Goal: Transaction & Acquisition: Purchase product/service

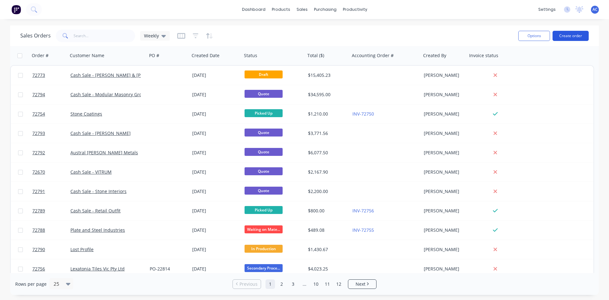
click at [573, 37] on button "Create order" at bounding box center [571, 36] width 36 height 10
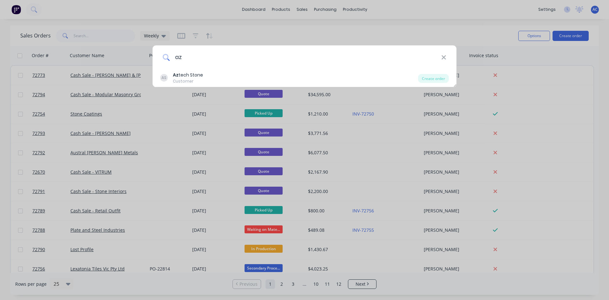
type input "a"
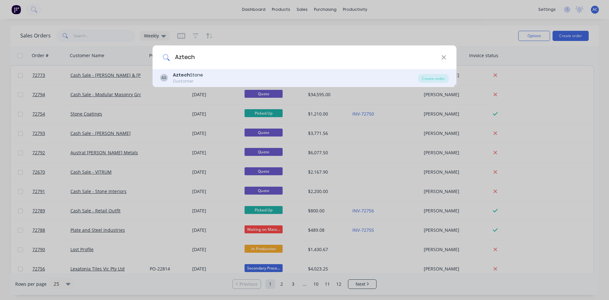
type input "Aztech"
click at [209, 75] on div "AS Aztech Stone Customer" at bounding box center [289, 78] width 258 height 12
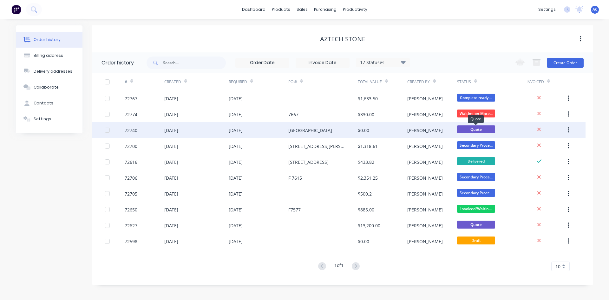
click at [489, 131] on span "Quote" at bounding box center [476, 129] width 38 height 8
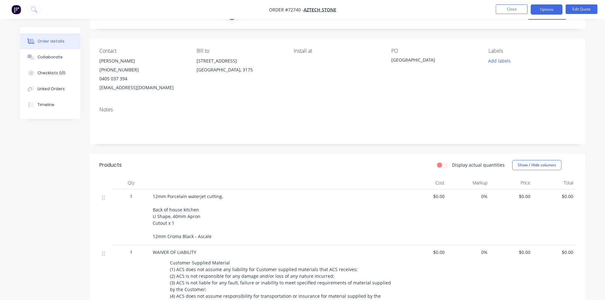
scroll to position [63, 0]
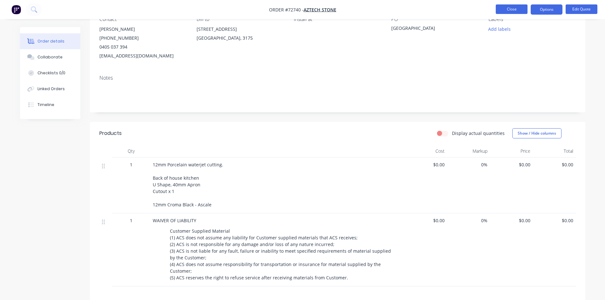
click at [506, 8] on button "Close" at bounding box center [511, 9] width 32 height 10
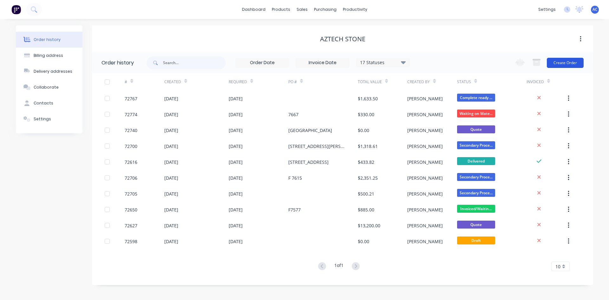
click at [565, 62] on button "Create Order" at bounding box center [565, 63] width 37 height 10
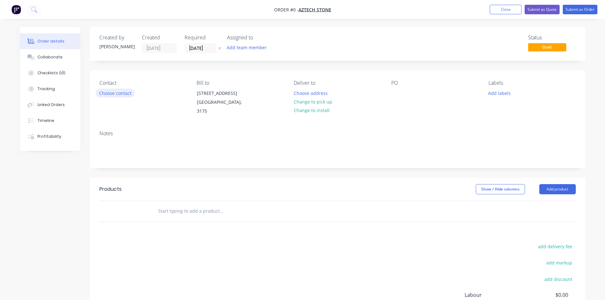
click at [124, 93] on button "Choose contact" at bounding box center [115, 93] width 39 height 9
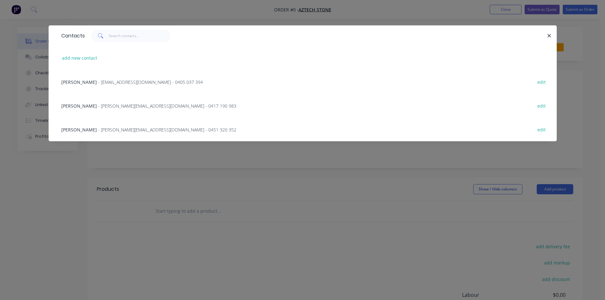
click at [101, 83] on span "- [EMAIL_ADDRESS][DOMAIN_NAME] - 0405 037 394" at bounding box center [150, 82] width 105 height 6
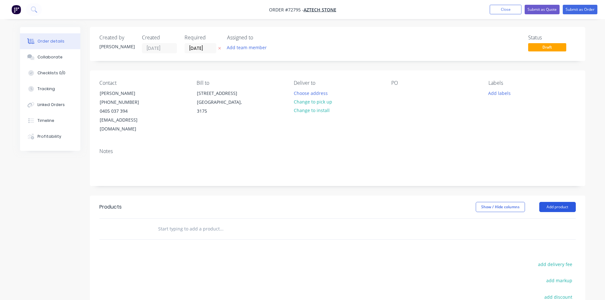
click at [565, 202] on button "Add product" at bounding box center [557, 207] width 36 height 10
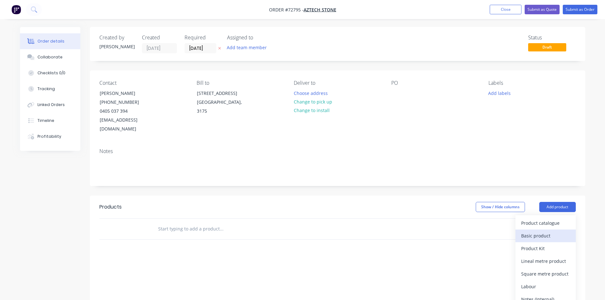
click at [544, 231] on div "Basic product" at bounding box center [545, 235] width 49 height 9
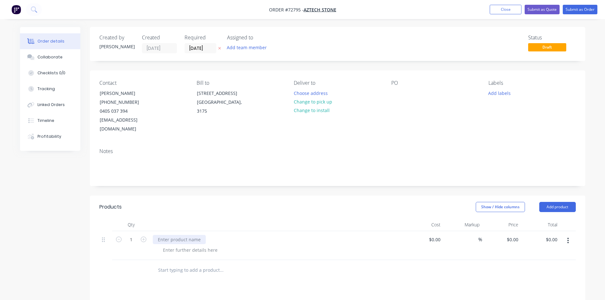
click at [187, 235] on div at bounding box center [179, 239] width 53 height 9
click at [206, 245] on div at bounding box center [190, 249] width 65 height 9
click at [198, 245] on div at bounding box center [190, 249] width 65 height 9
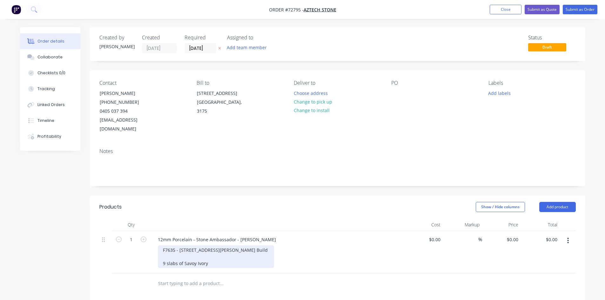
click at [224, 252] on div "F7635 - [STREET_ADDRESS][PERSON_NAME] Build 9 slabs of Savoy Ivory" at bounding box center [216, 256] width 116 height 23
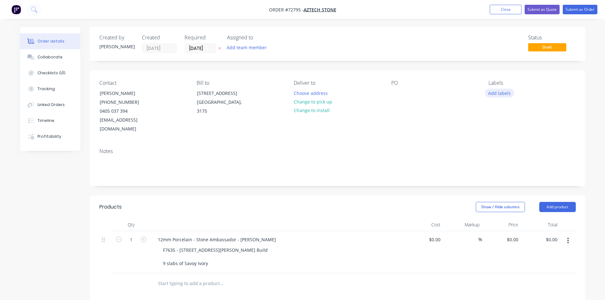
click at [501, 93] on button "Add labels" at bounding box center [499, 93] width 29 height 9
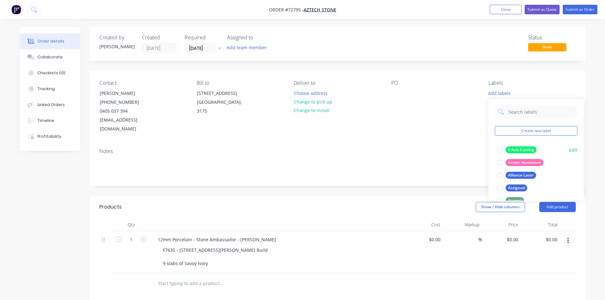
scroll to position [32, 0]
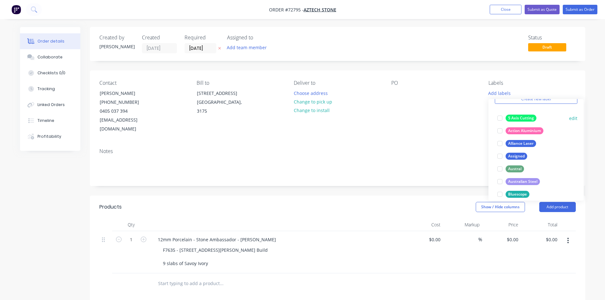
click at [521, 118] on div "5 Axis Cutting" at bounding box center [520, 118] width 31 height 7
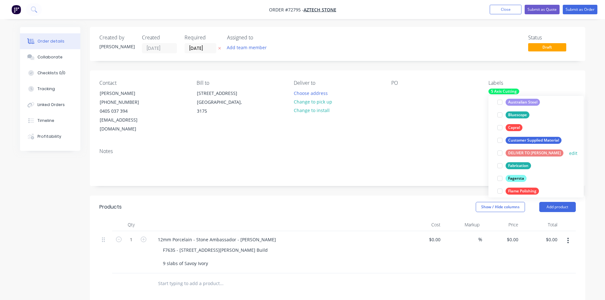
scroll to position [76, 0]
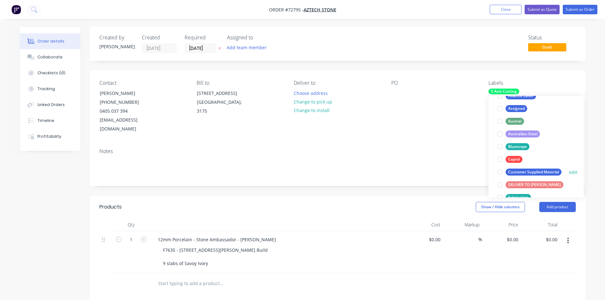
click at [533, 167] on div "Customer Supplied Material edit" at bounding box center [535, 172] width 83 height 13
click at [533, 170] on div "Customer Supplied Material" at bounding box center [533, 172] width 56 height 7
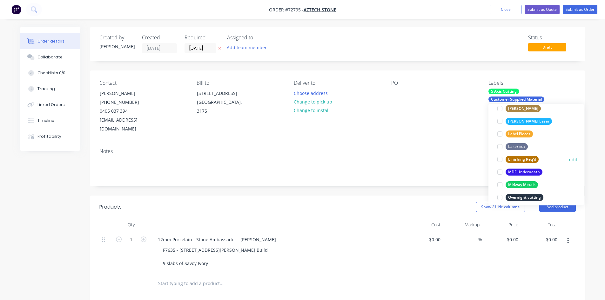
scroll to position [222, 0]
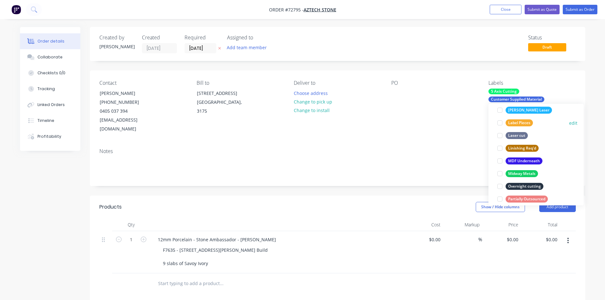
click at [513, 122] on div "Label Pieces" at bounding box center [518, 122] width 27 height 7
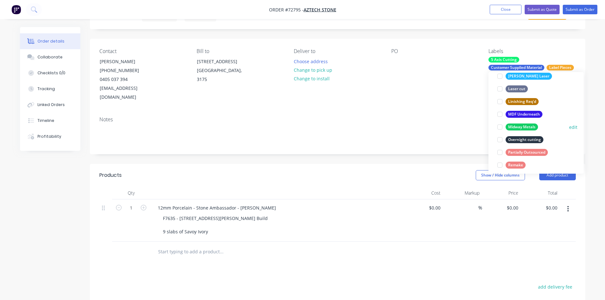
scroll to position [235, 0]
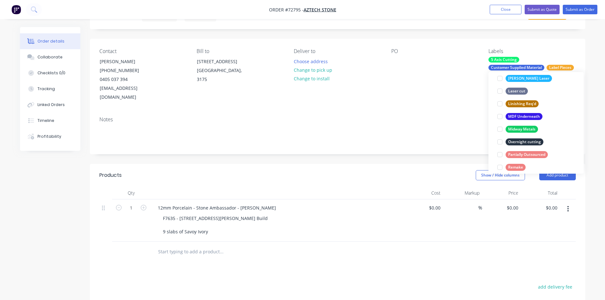
click at [455, 91] on div "PO" at bounding box center [434, 75] width 87 height 54
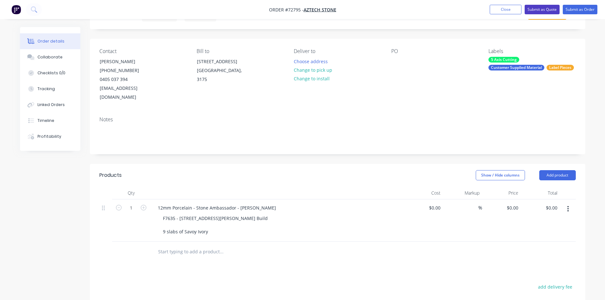
click at [539, 10] on button "Submit as Quote" at bounding box center [541, 10] width 35 height 10
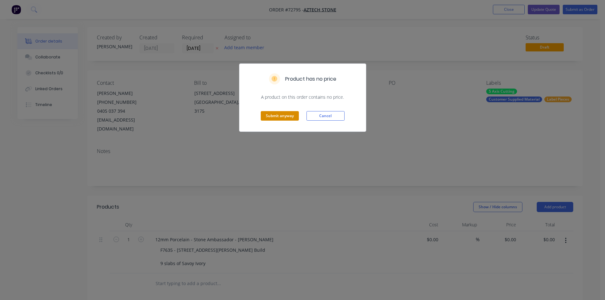
click at [281, 117] on button "Submit anyway" at bounding box center [280, 116] width 38 height 10
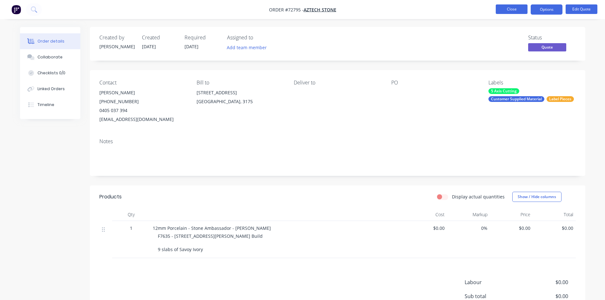
click at [520, 9] on button "Close" at bounding box center [511, 9] width 32 height 10
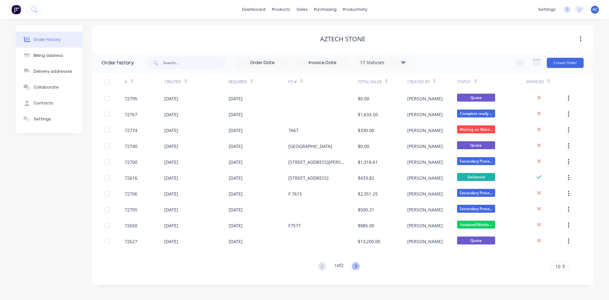
click at [355, 267] on icon at bounding box center [356, 266] width 8 height 8
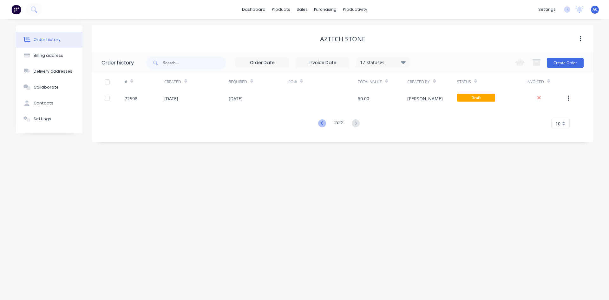
click at [320, 125] on icon at bounding box center [322, 123] width 8 height 8
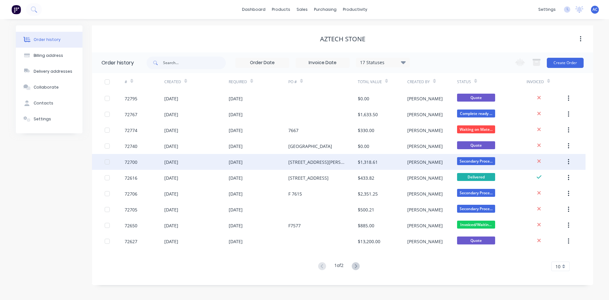
click at [243, 161] on div "[DATE]" at bounding box center [236, 162] width 14 height 7
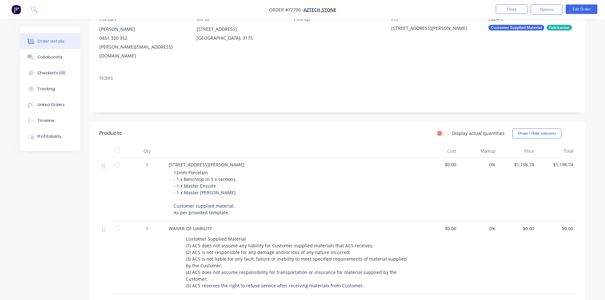
scroll to position [32, 0]
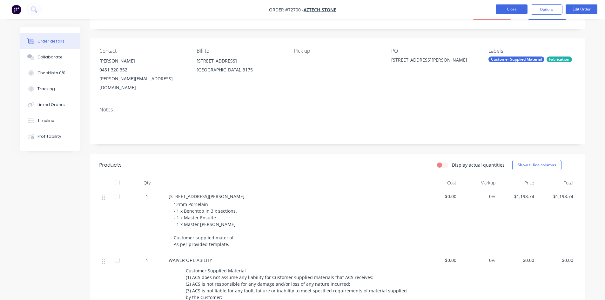
click at [504, 10] on button "Close" at bounding box center [511, 9] width 32 height 10
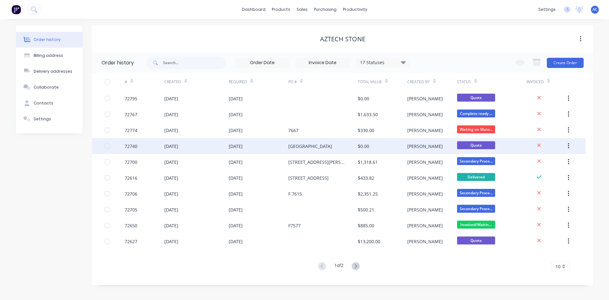
click at [242, 146] on div "[DATE]" at bounding box center [236, 146] width 14 height 7
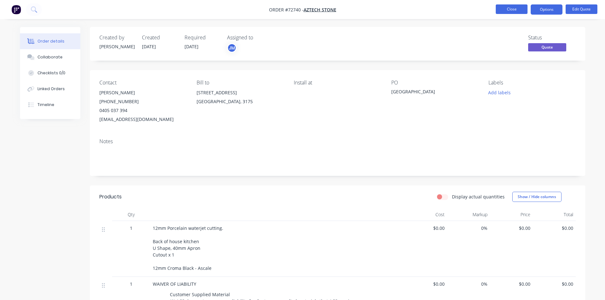
click at [513, 5] on button "Close" at bounding box center [511, 9] width 32 height 10
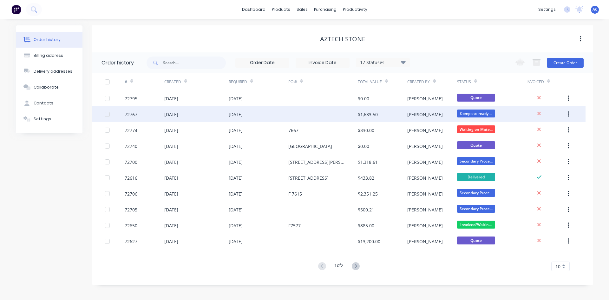
click at [242, 116] on div "[DATE]" at bounding box center [236, 114] width 14 height 7
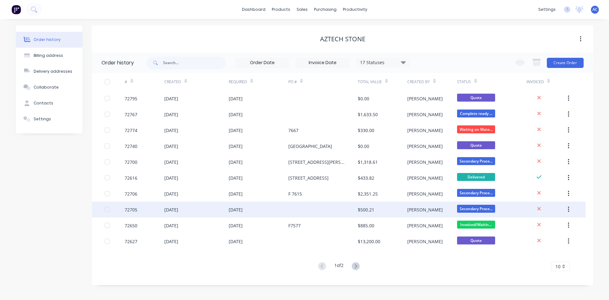
click at [243, 212] on div "[DATE]" at bounding box center [236, 209] width 14 height 7
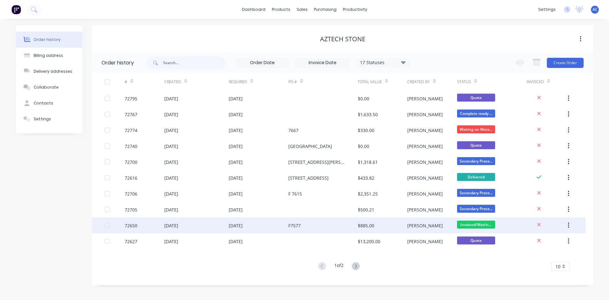
click at [240, 222] on div "[DATE]" at bounding box center [236, 225] width 14 height 7
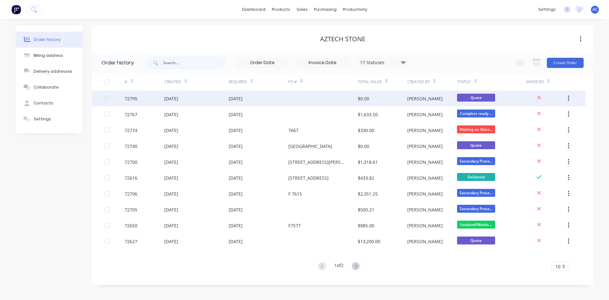
click at [447, 101] on div "[PERSON_NAME]" at bounding box center [432, 98] width 50 height 16
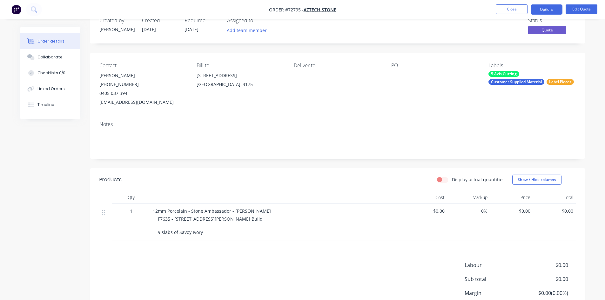
scroll to position [32, 0]
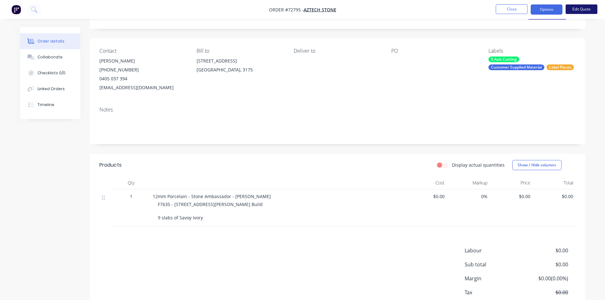
click at [584, 10] on button "Edit Quote" at bounding box center [581, 9] width 32 height 10
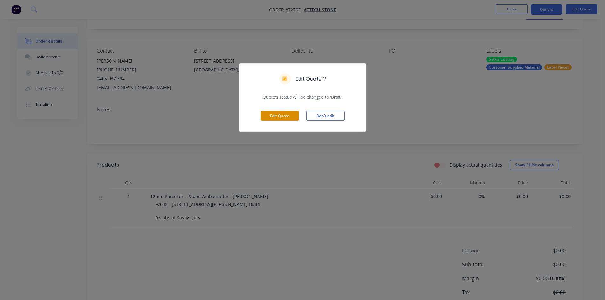
click at [284, 114] on button "Edit Quote" at bounding box center [280, 116] width 38 height 10
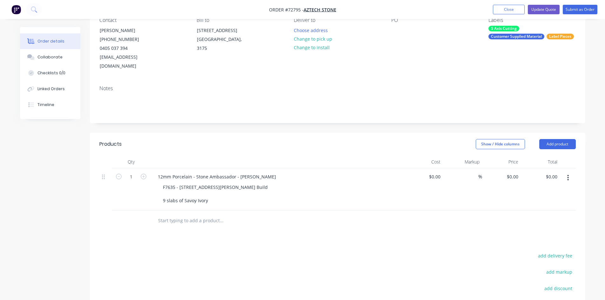
scroll to position [63, 0]
click at [550, 138] on button "Add product" at bounding box center [557, 143] width 36 height 10
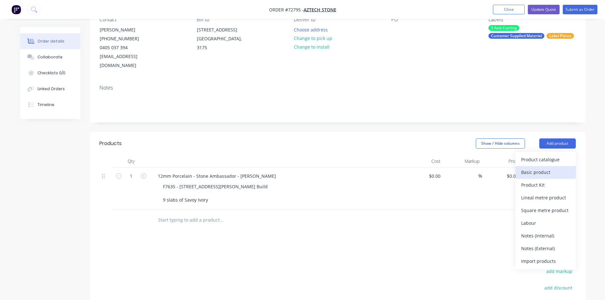
click at [545, 168] on div "Basic product" at bounding box center [545, 172] width 49 height 9
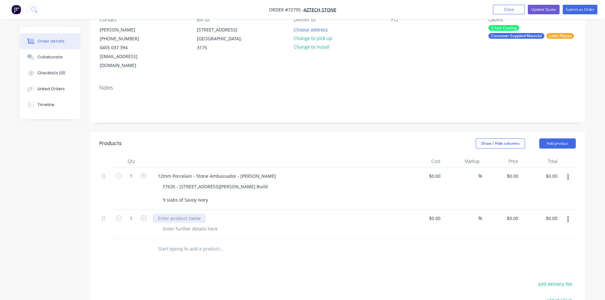
click at [181, 214] on div at bounding box center [179, 218] width 53 height 9
click at [189, 224] on div at bounding box center [190, 228] width 65 height 9
click at [170, 224] on div at bounding box center [190, 228] width 65 height 9
click at [266, 214] on div "12mm Porcelain - Stone Ambassador - [PERSON_NAME]" at bounding box center [217, 218] width 128 height 9
click at [163, 224] on div "2 slabs of [PERSON_NAME]" at bounding box center [191, 228] width 67 height 9
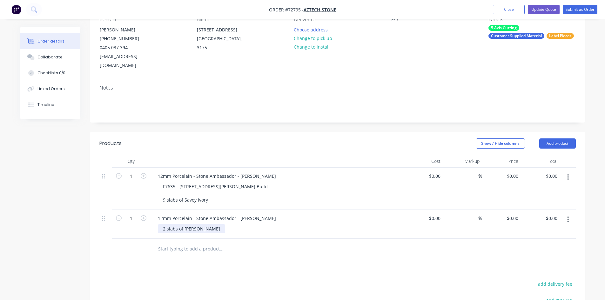
click at [162, 224] on div "2 slabs of [PERSON_NAME]" at bounding box center [191, 228] width 67 height 9
click at [170, 224] on div "2 slabs of [PERSON_NAME]" at bounding box center [191, 232] width 67 height 16
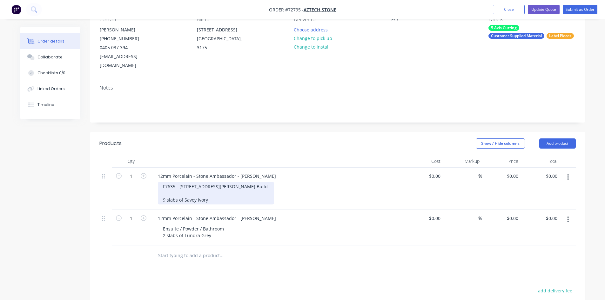
click at [175, 184] on div "F7635 - [STREET_ADDRESS][PERSON_NAME] Build 9 slabs of Savoy Ivory" at bounding box center [216, 193] width 116 height 23
click at [248, 189] on div "F7635 - [STREET_ADDRESS][PERSON_NAME] Build Kitchen / Island / Pantry 9 slabs o…" at bounding box center [215, 193] width 115 height 23
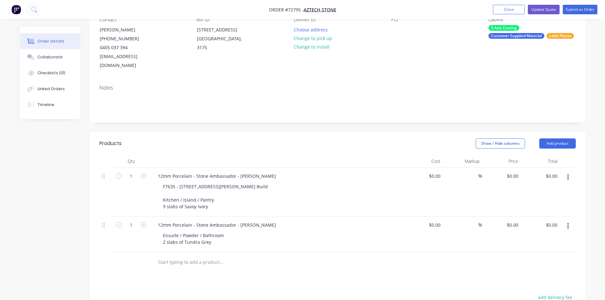
click at [377, 171] on div "12mm Porcelain - Stone Ambassador - [PERSON_NAME]" at bounding box center [277, 175] width 249 height 9
click at [195, 256] on input "text" at bounding box center [221, 262] width 127 height 13
click at [551, 138] on button "Add product" at bounding box center [557, 143] width 36 height 10
click at [374, 155] on div at bounding box center [277, 161] width 254 height 13
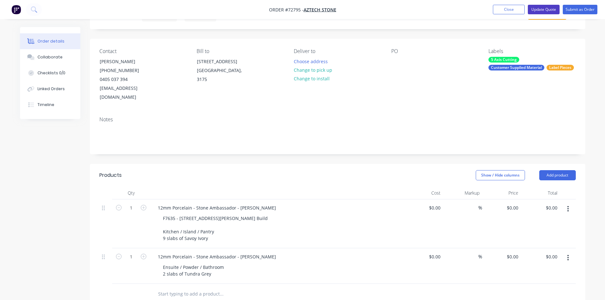
click at [544, 10] on button "Update Quote" at bounding box center [543, 10] width 32 height 10
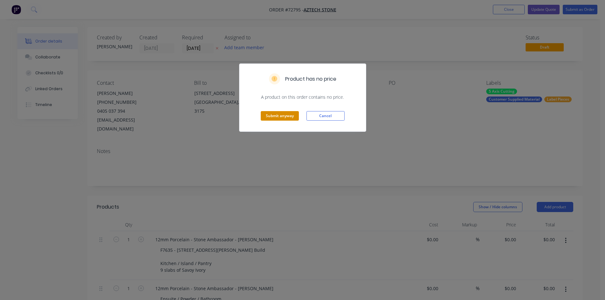
click at [277, 116] on button "Submit anyway" at bounding box center [280, 116] width 38 height 10
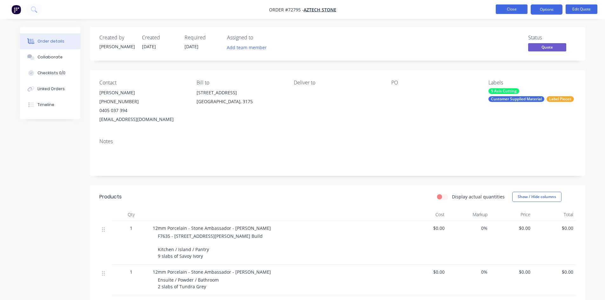
click at [510, 10] on button "Close" at bounding box center [511, 9] width 32 height 10
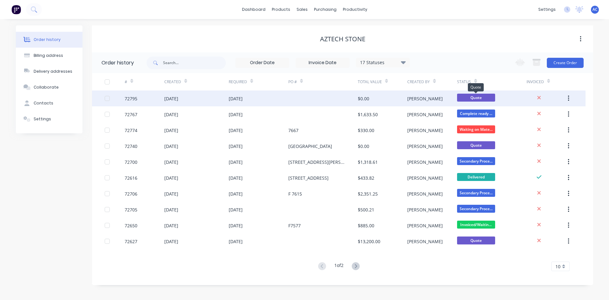
click at [488, 98] on span "Quote" at bounding box center [476, 98] width 38 height 8
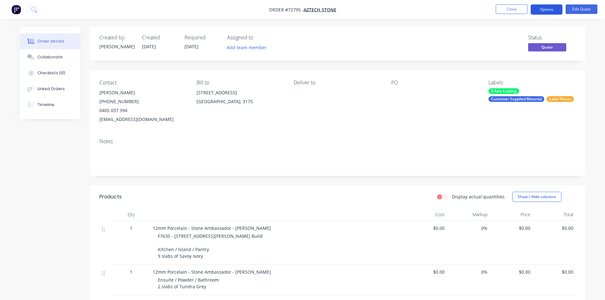
click at [553, 11] on button "Options" at bounding box center [546, 9] width 32 height 10
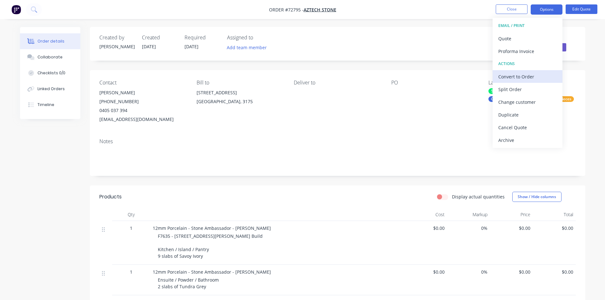
click at [529, 76] on div "Convert to Order" at bounding box center [527, 76] width 58 height 9
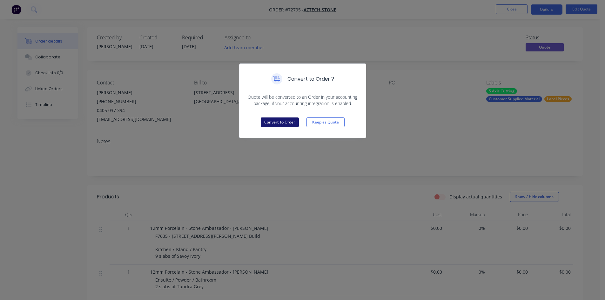
click at [290, 123] on button "Convert to Order" at bounding box center [280, 122] width 38 height 10
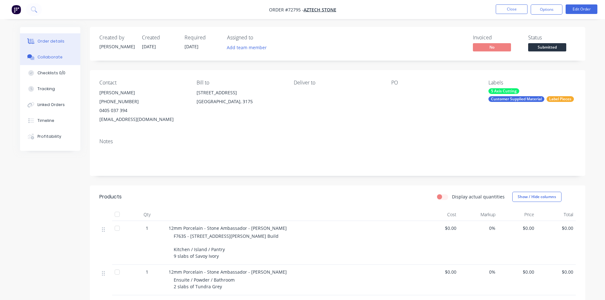
click at [48, 58] on div "Collaborate" at bounding box center [49, 57] width 25 height 6
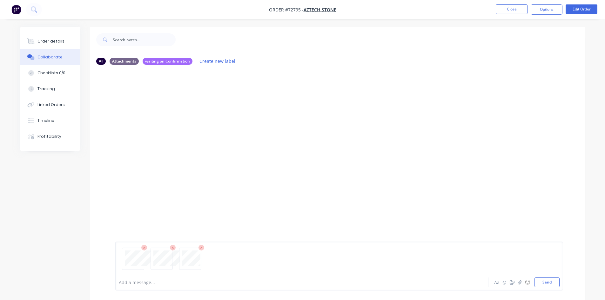
click at [176, 288] on div "Add a message... Aa @ ☺ Send" at bounding box center [338, 266] width 447 height 49
click at [170, 284] on div at bounding box center [284, 282] width 330 height 7
click at [550, 282] on button "Send" at bounding box center [546, 282] width 25 height 10
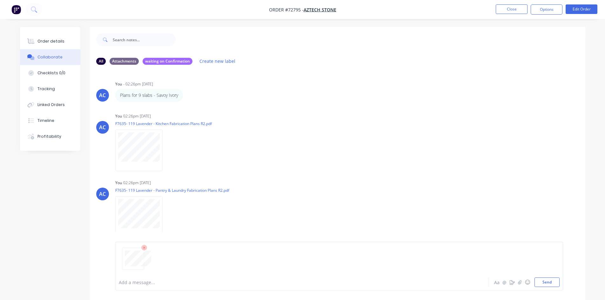
click at [135, 282] on div at bounding box center [284, 282] width 330 height 7
click at [544, 281] on button "Send" at bounding box center [546, 282] width 25 height 10
click at [37, 74] on button "Checklists 0/0" at bounding box center [50, 73] width 60 height 16
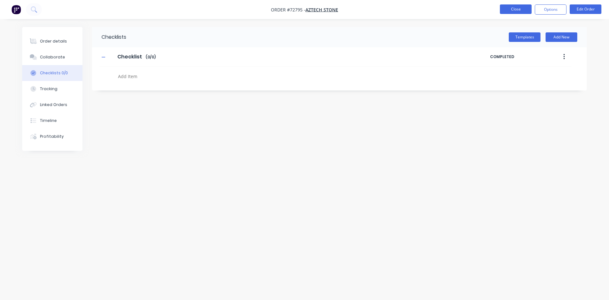
click at [527, 8] on button "Close" at bounding box center [516, 9] width 32 height 10
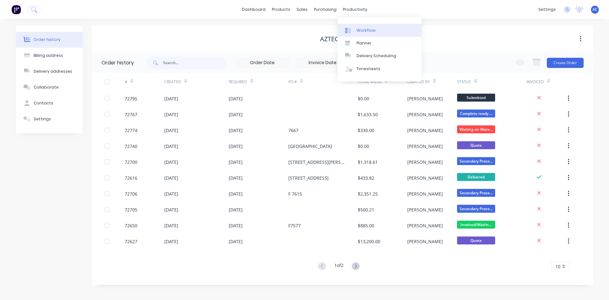
click at [357, 29] on div "Workflow" at bounding box center [366, 31] width 19 height 6
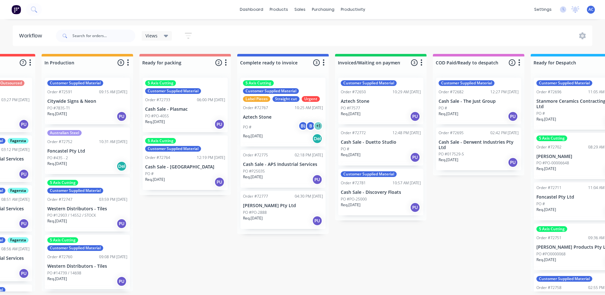
scroll to position [1, 0]
